Goal: Check status: Check status

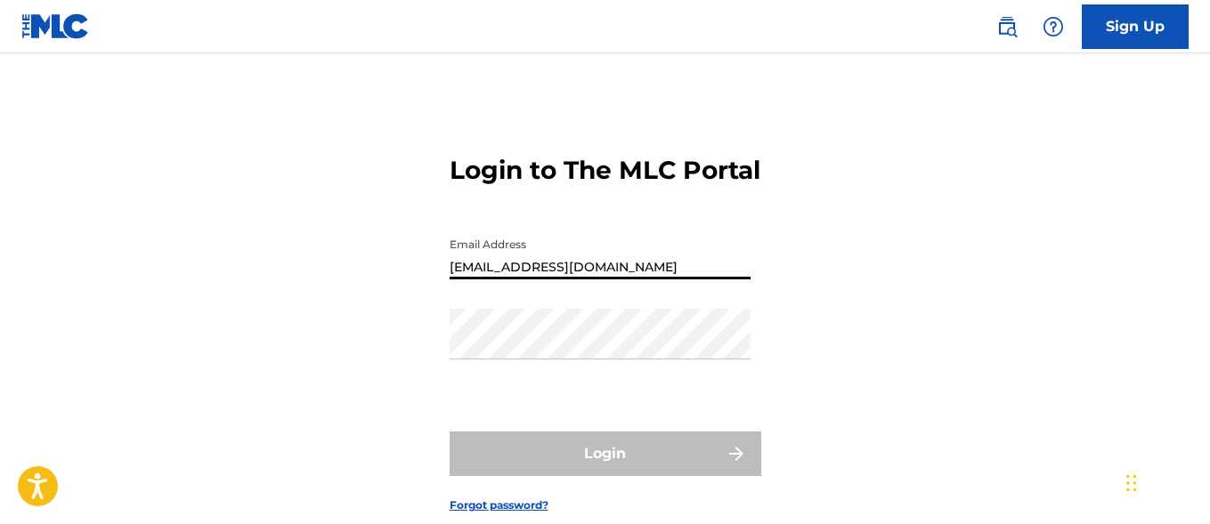
type input "[EMAIL_ADDRESS][DOMAIN_NAME]"
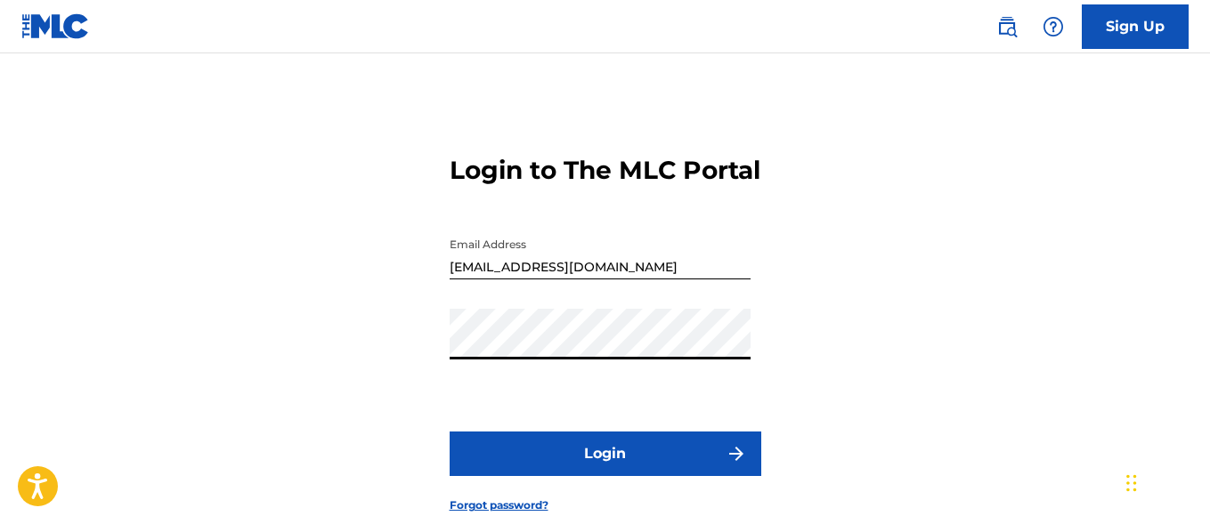
click at [605, 476] on button "Login" at bounding box center [606, 454] width 312 height 45
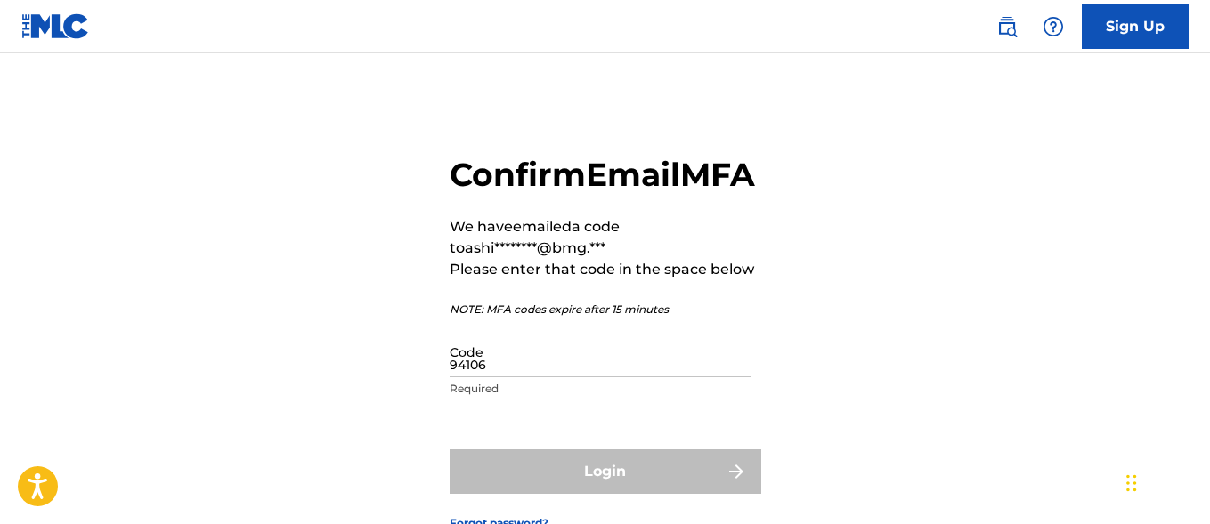
type input "941065"
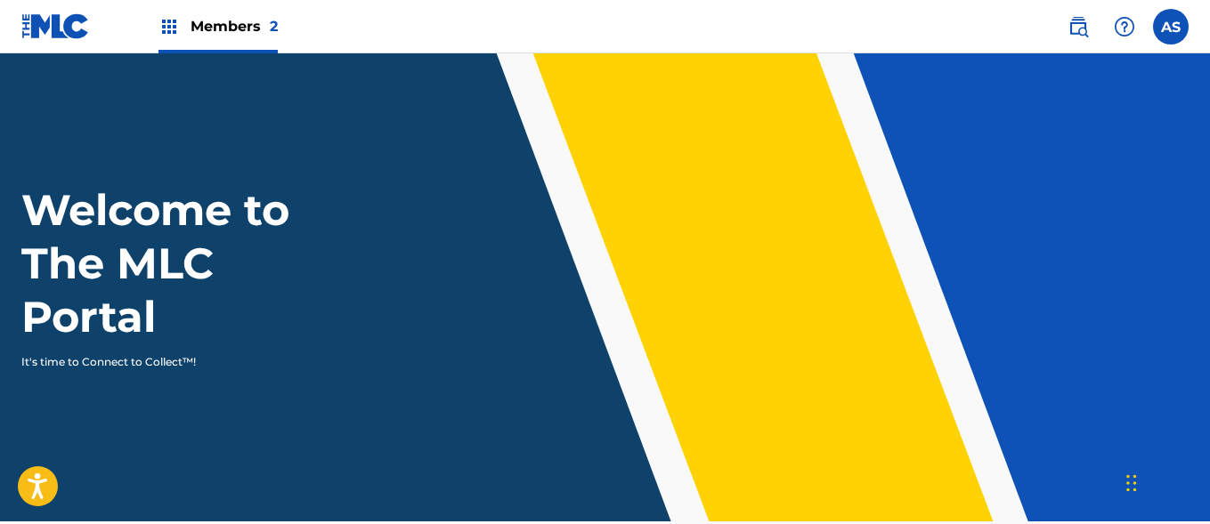
click at [169, 27] on img at bounding box center [168, 26] width 21 height 21
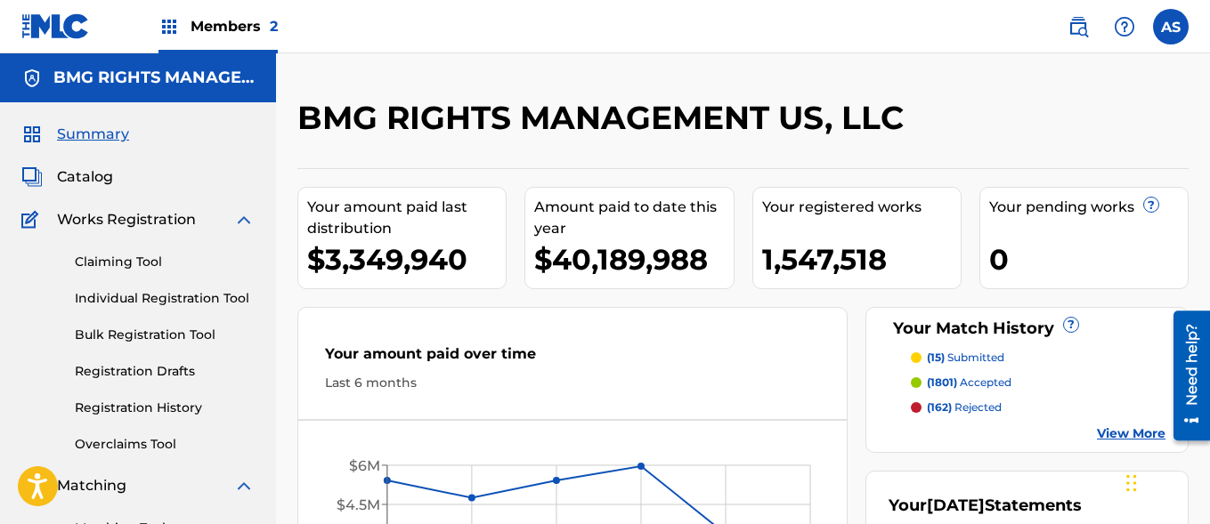
scroll to position [386, 0]
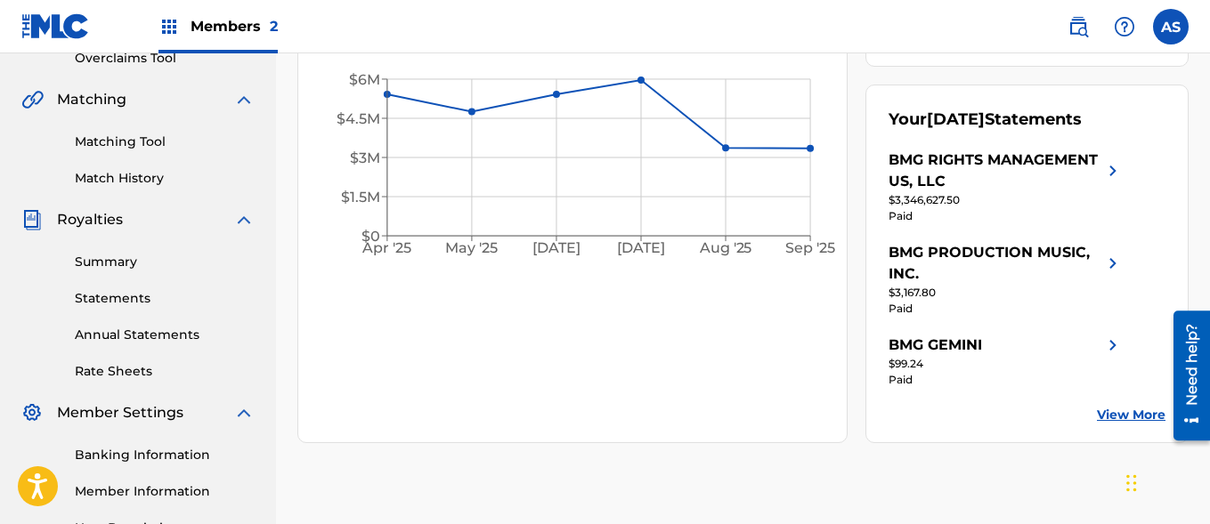
click at [165, 262] on link "Summary" at bounding box center [165, 262] width 180 height 19
